Goal: Find specific page/section: Find specific page/section

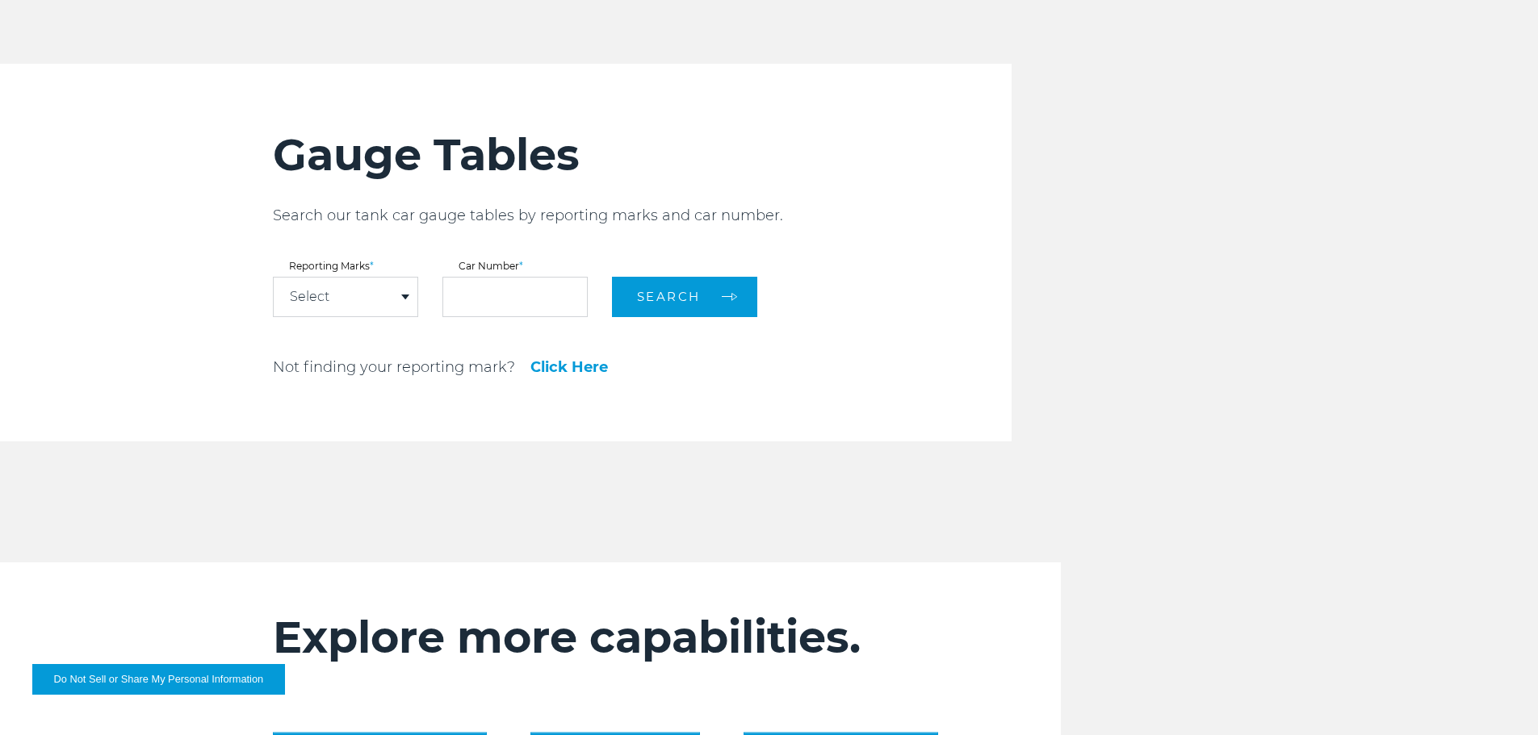
scroll to position [1776, 0]
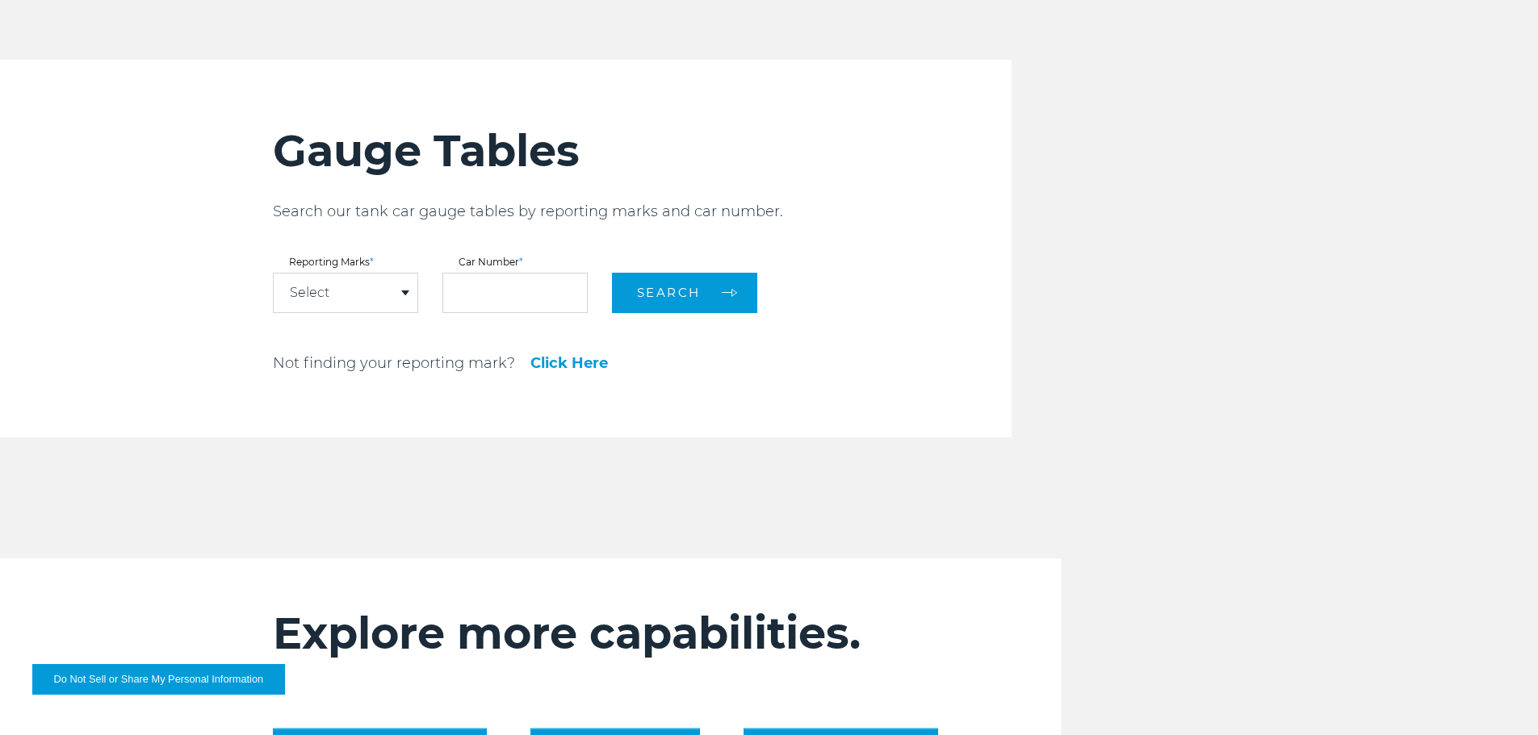
click at [386, 270] on div "Reporting Marks * Select DPRX ETHX FHRX GPMX GPPX GPWX ICSX INVX IPBX KASX KLRX…" at bounding box center [345, 285] width 145 height 56
click at [394, 303] on div "Select" at bounding box center [346, 293] width 144 height 39
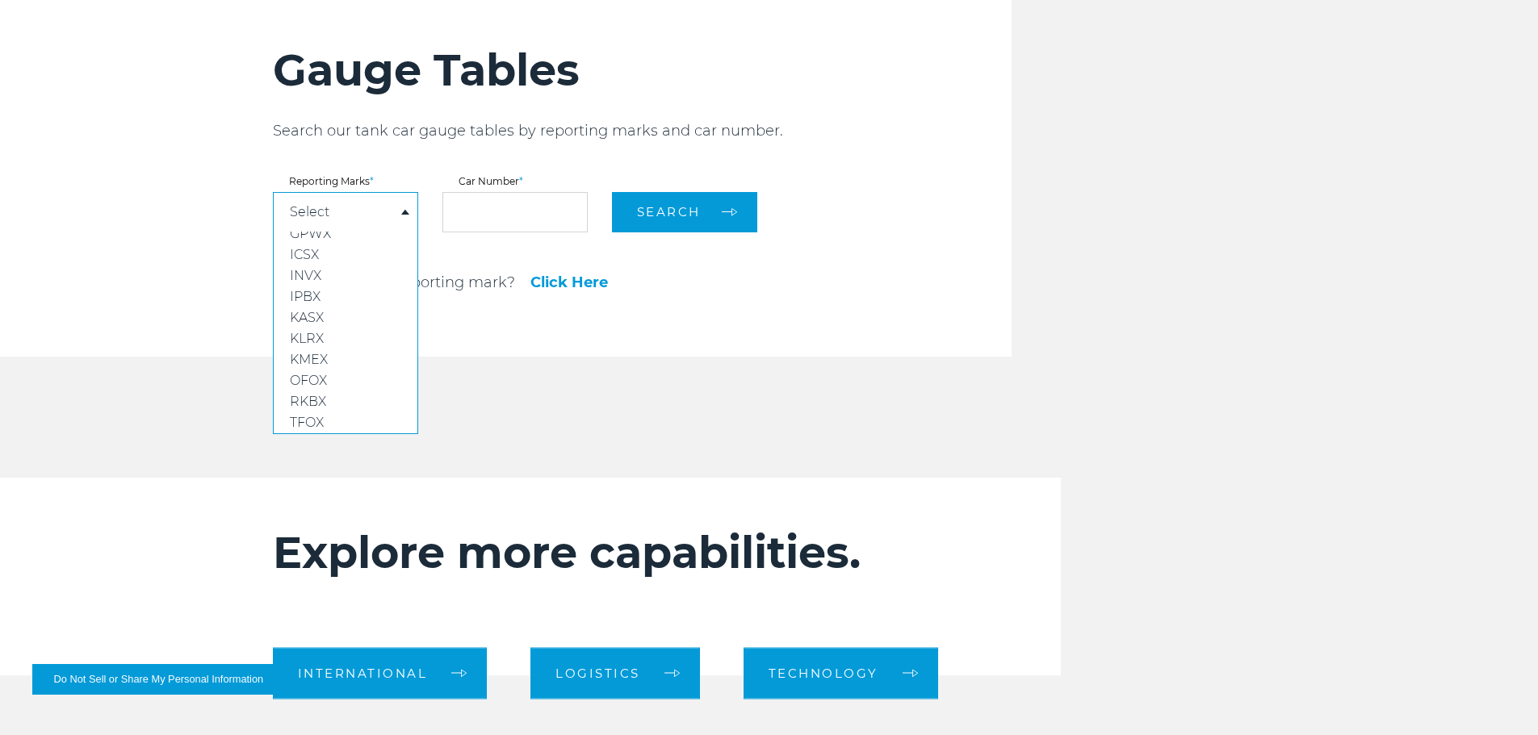
scroll to position [1937, 0]
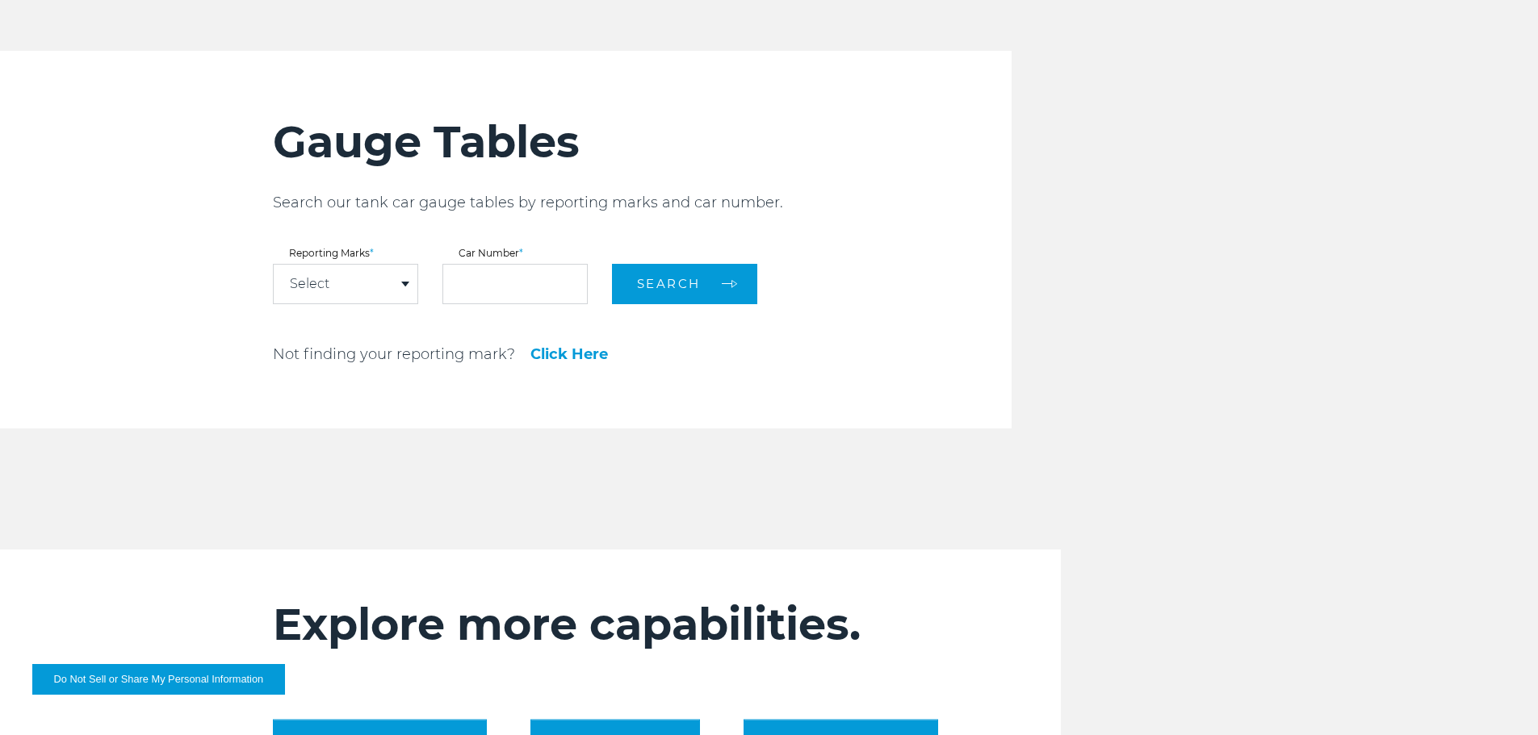
scroll to position [1614, 0]
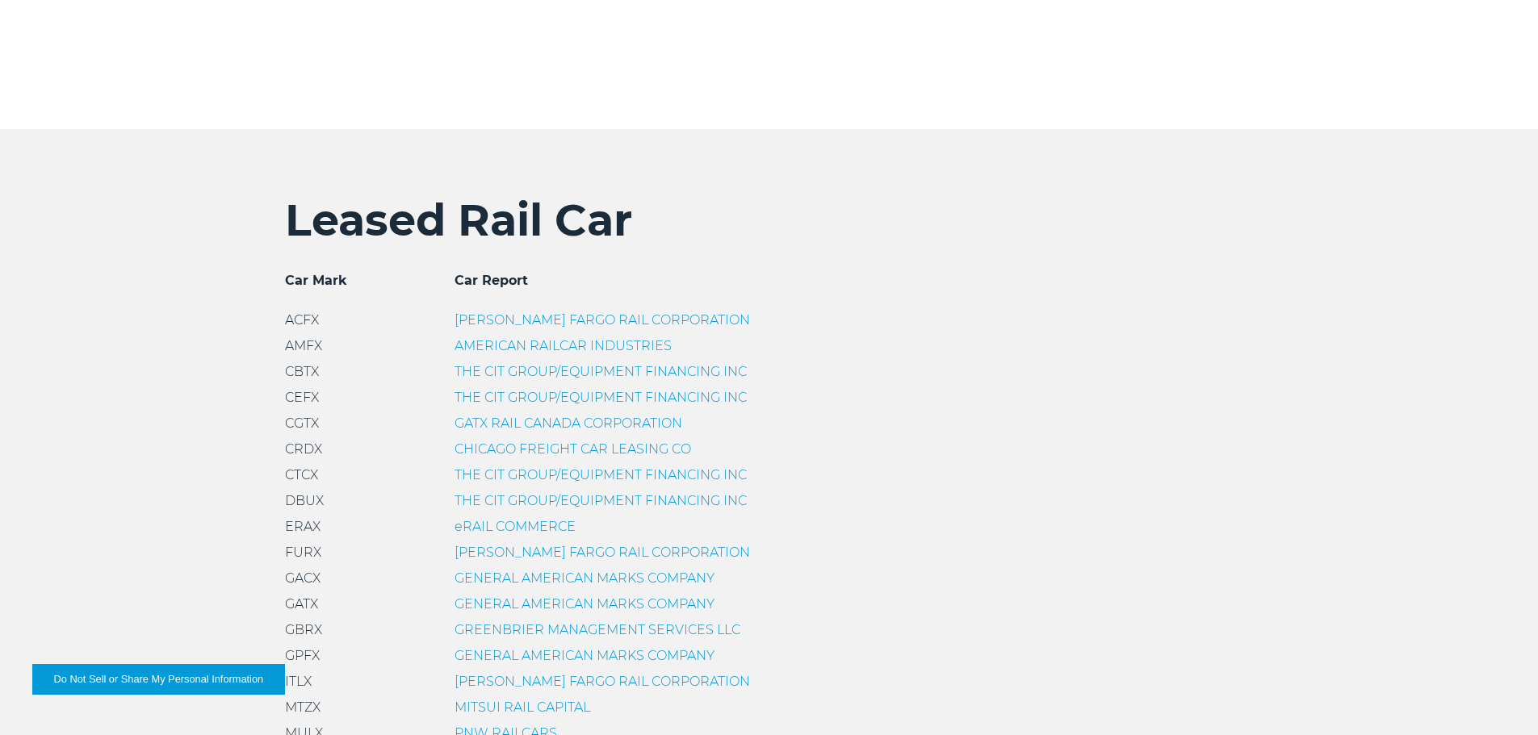
scroll to position [484, 0]
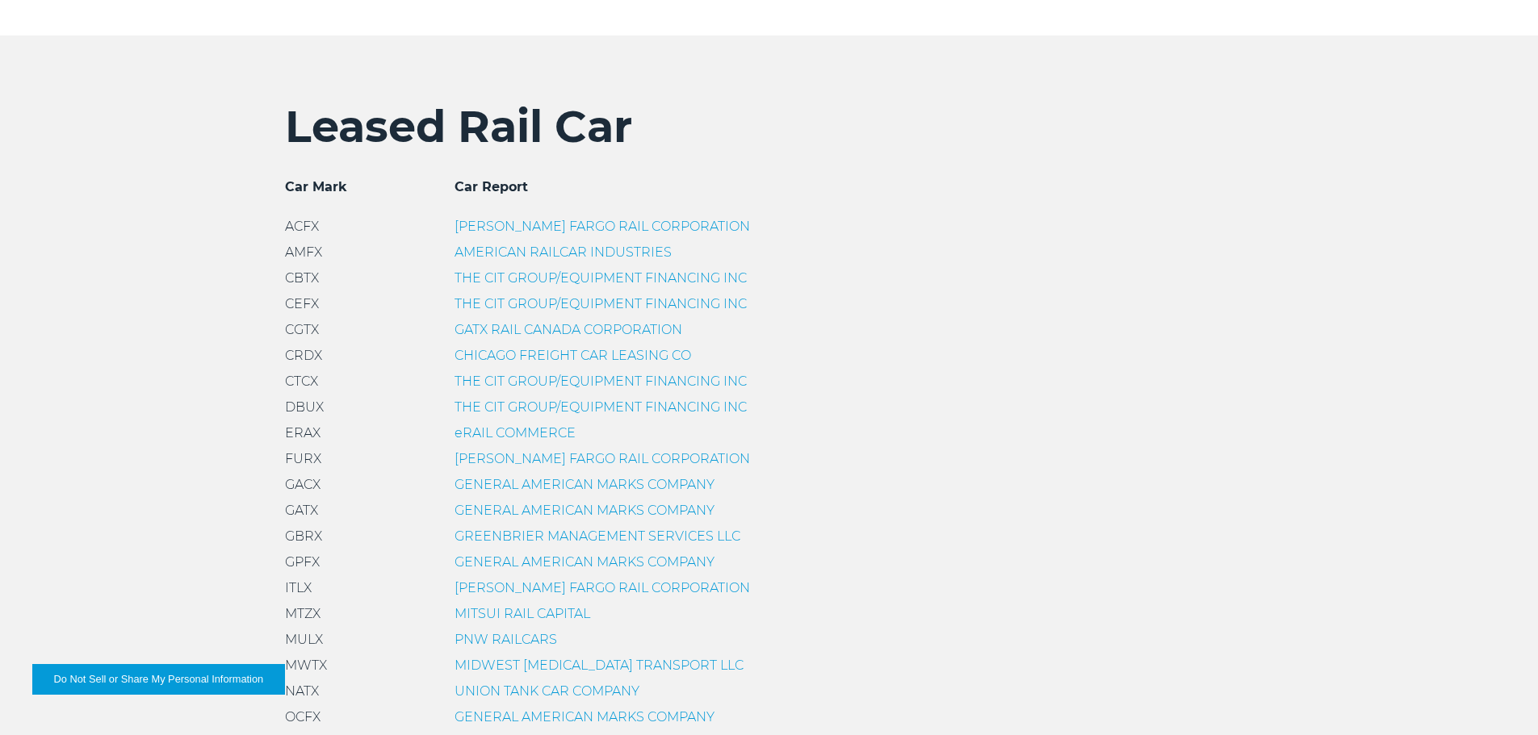
click at [495, 429] on link "eRAIL COMMERCE" at bounding box center [514, 432] width 121 height 15
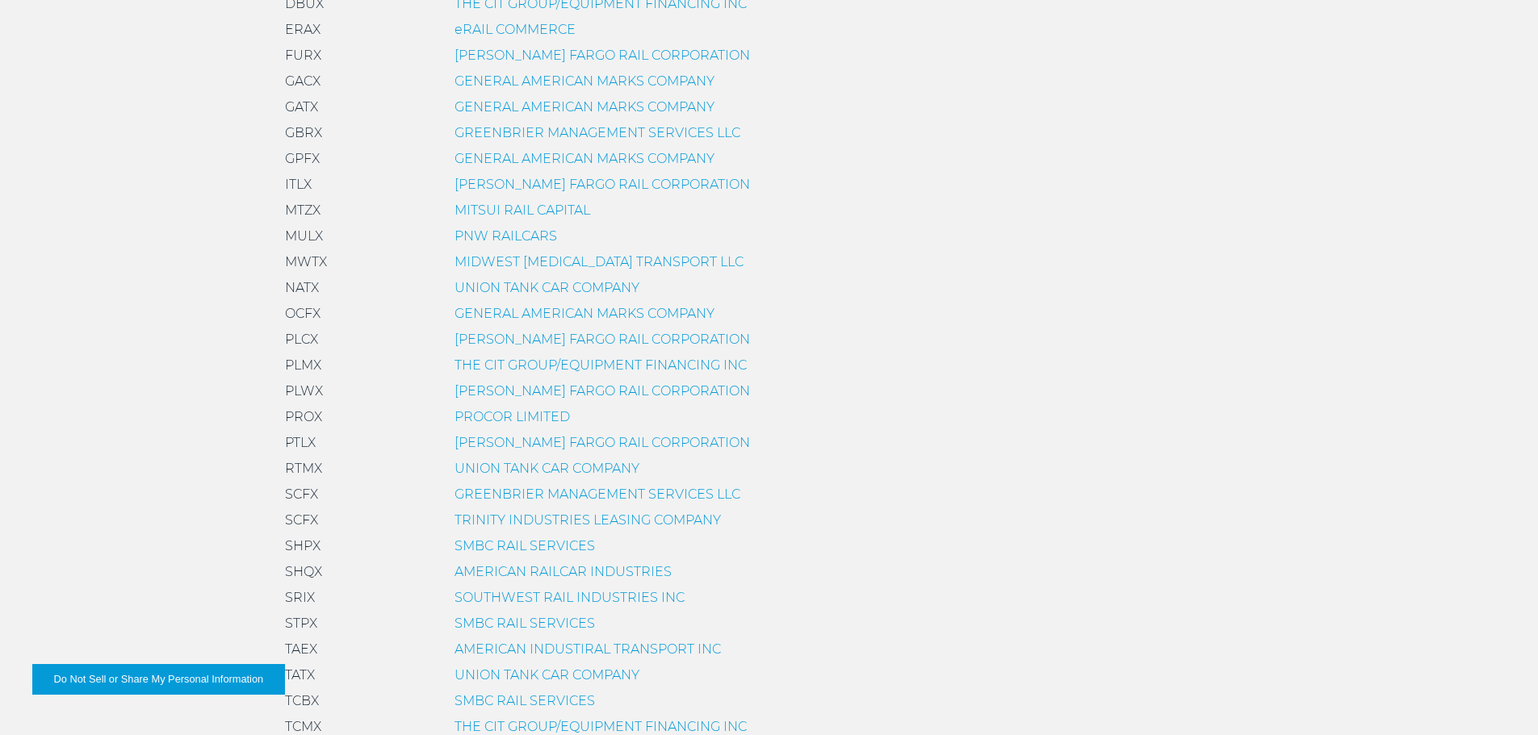
scroll to position [1292, 0]
